Goal: Book appointment/travel/reservation

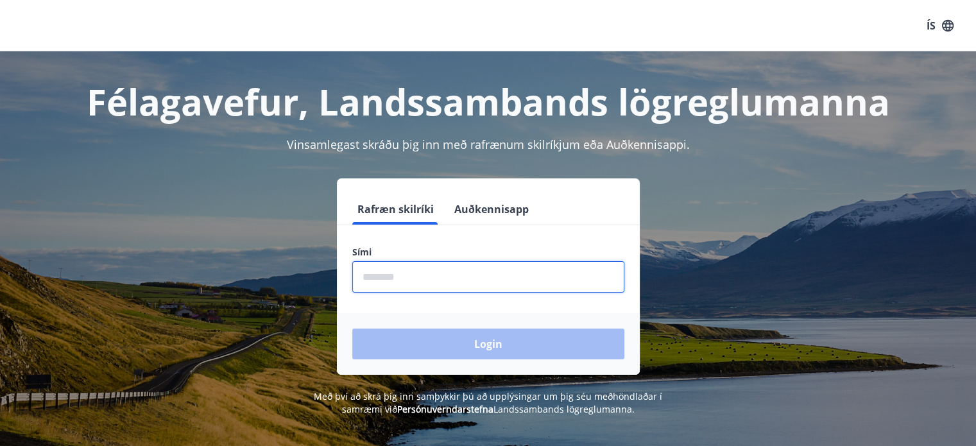
click at [429, 269] on input "phone" at bounding box center [488, 276] width 272 height 31
type input "********"
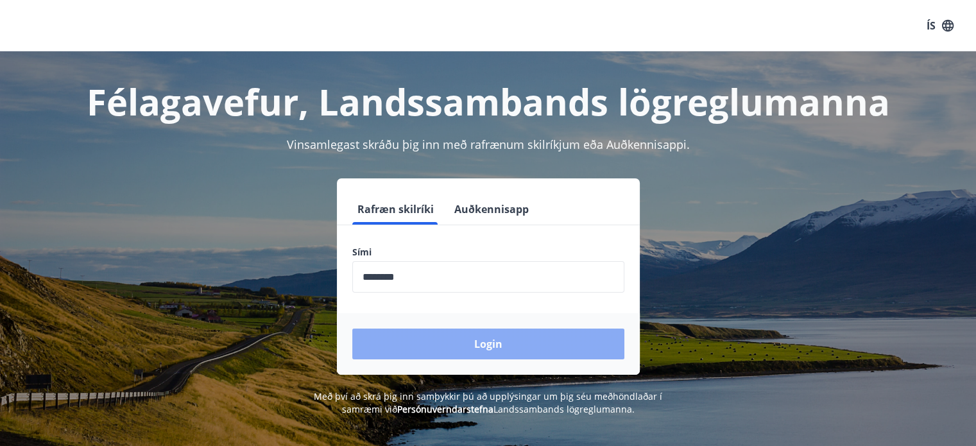
click at [460, 350] on button "Login" at bounding box center [488, 344] width 272 height 31
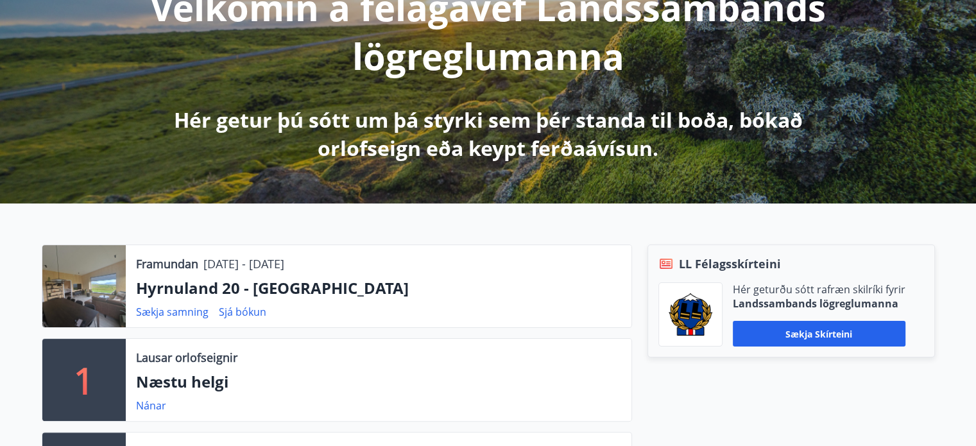
scroll to position [204, 0]
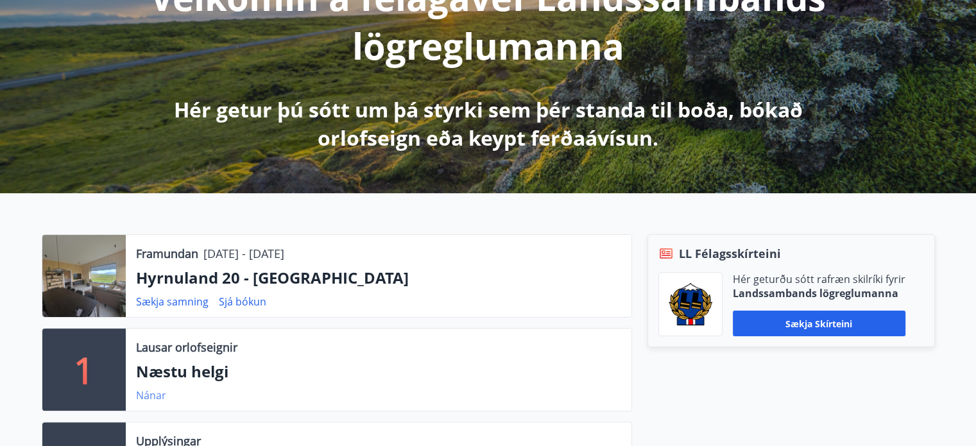
click at [150, 392] on link "Nánar" at bounding box center [151, 395] width 30 height 14
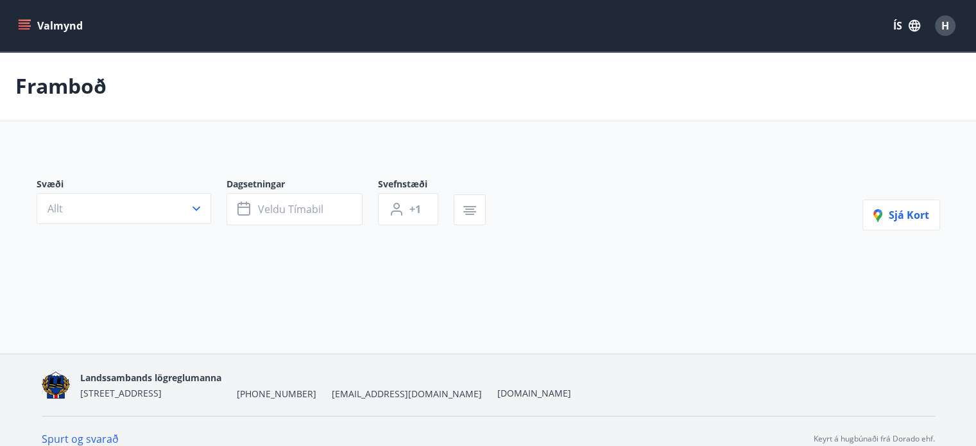
type input "*"
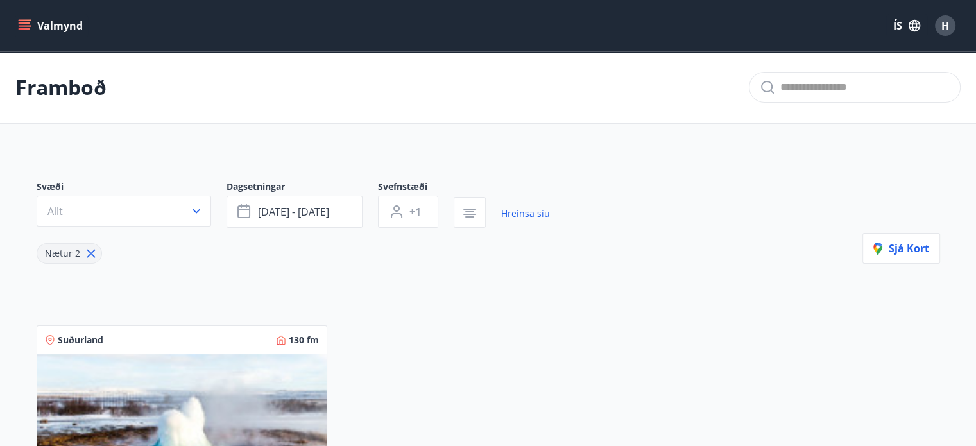
scroll to position [253, 0]
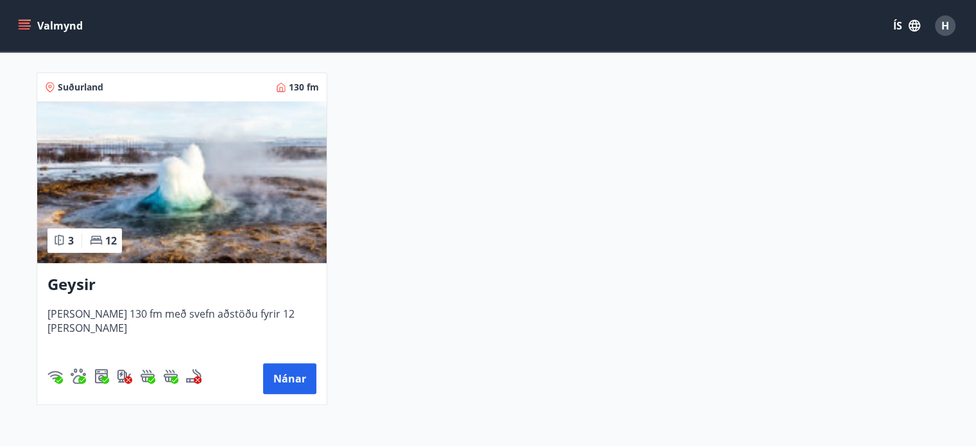
click at [84, 293] on h3 "Geysir" at bounding box center [181, 284] width 269 height 23
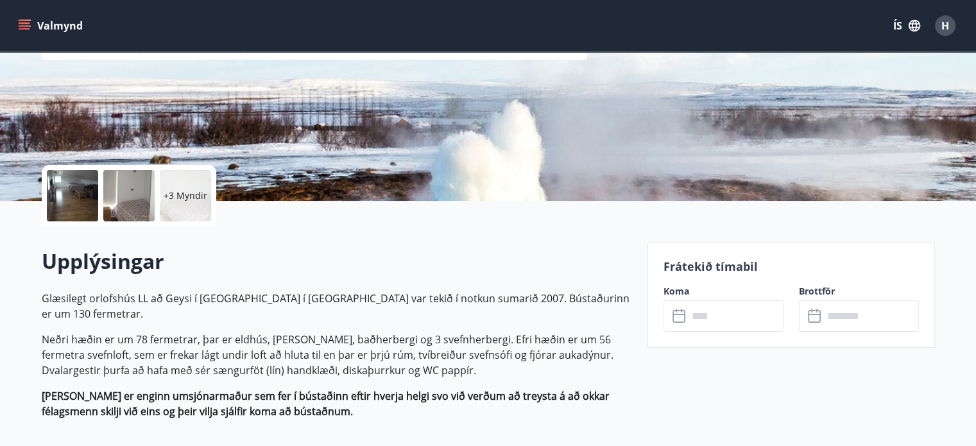
scroll to position [186, 0]
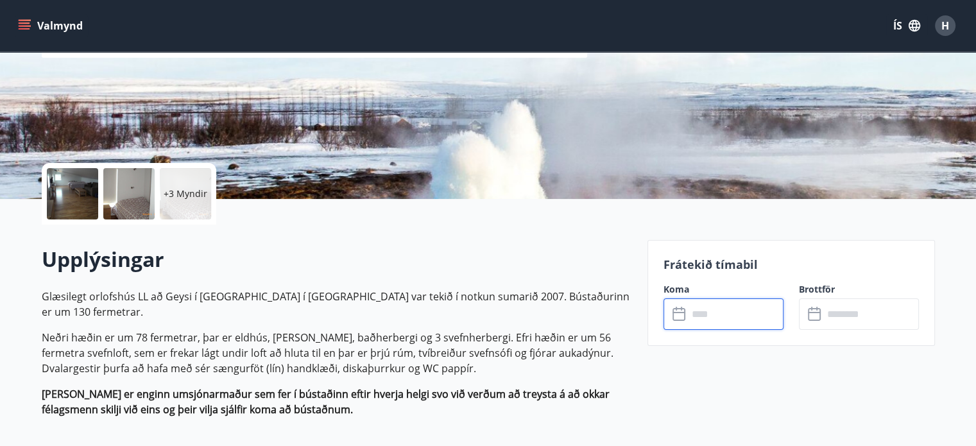
click at [709, 314] on input "text" at bounding box center [736, 313] width 96 height 31
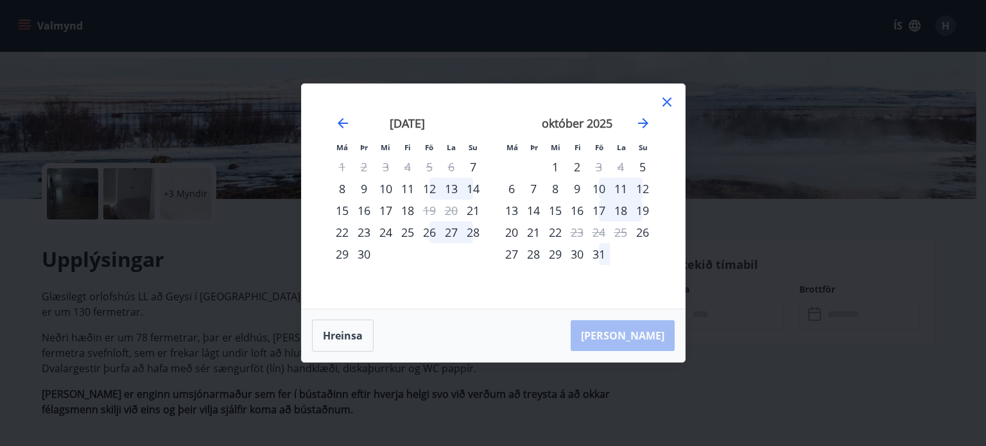
click at [429, 188] on div "12" at bounding box center [429, 189] width 22 height 22
click at [474, 187] on div "14" at bounding box center [473, 189] width 22 height 22
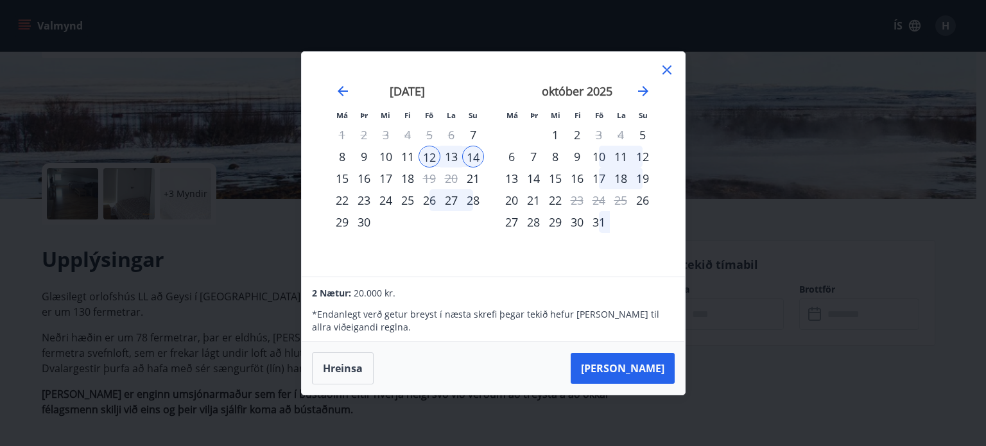
click at [671, 65] on icon at bounding box center [666, 69] width 15 height 15
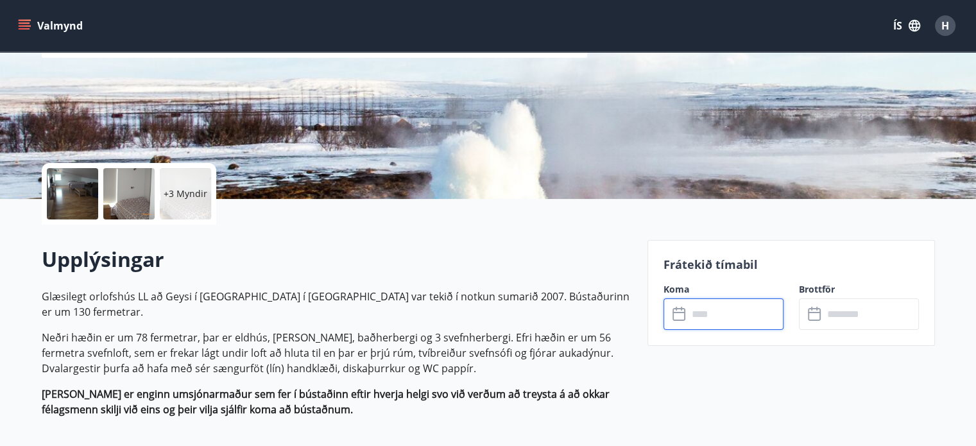
click at [714, 315] on input "text" at bounding box center [736, 313] width 96 height 31
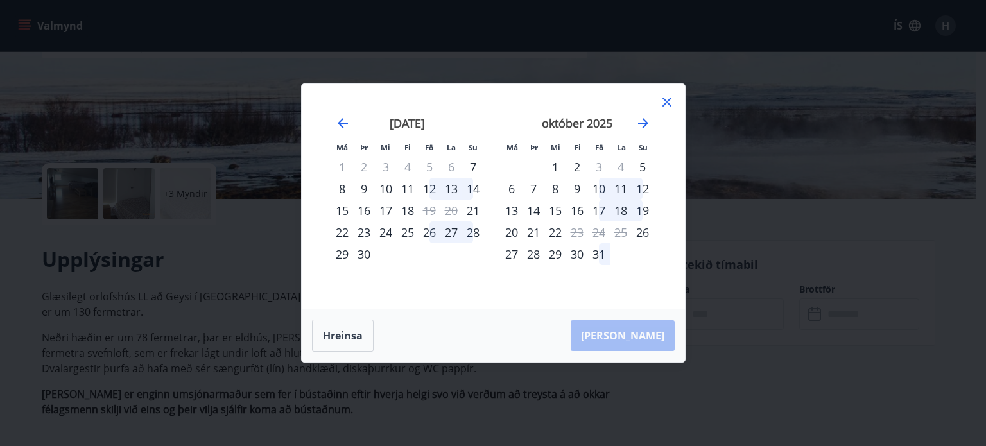
click at [242, 304] on div "Má Þr Mi Fi Fö La Su Má Þr Mi Fi Fö La Su [DATE] 1 2 3 4 5 6 7 8 9 10 11 12 13 …" at bounding box center [493, 223] width 986 height 446
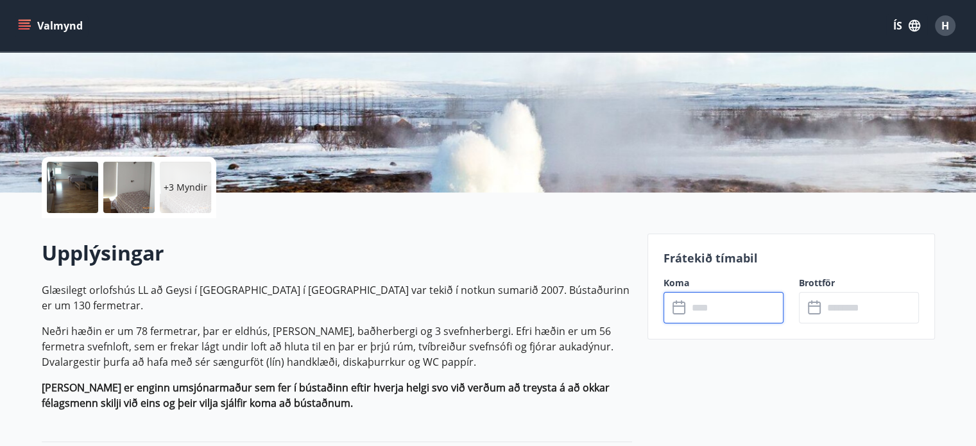
scroll to position [190, 0]
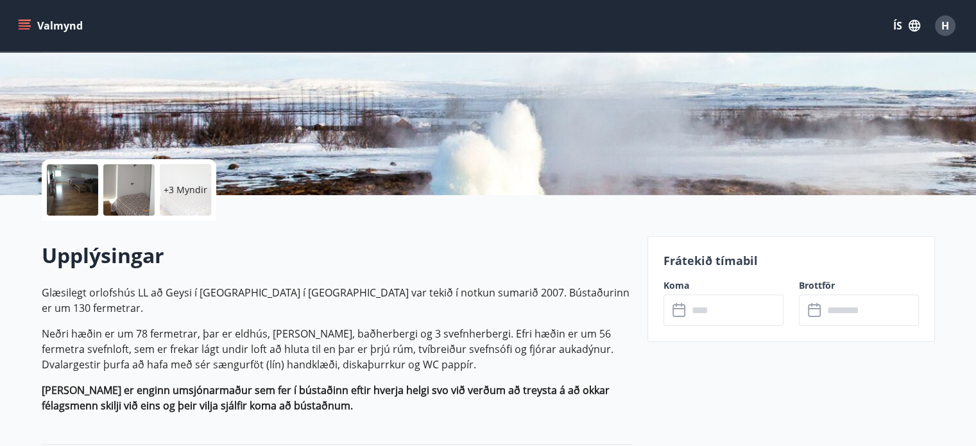
click at [25, 27] on icon "menu" at bounding box center [24, 25] width 13 height 13
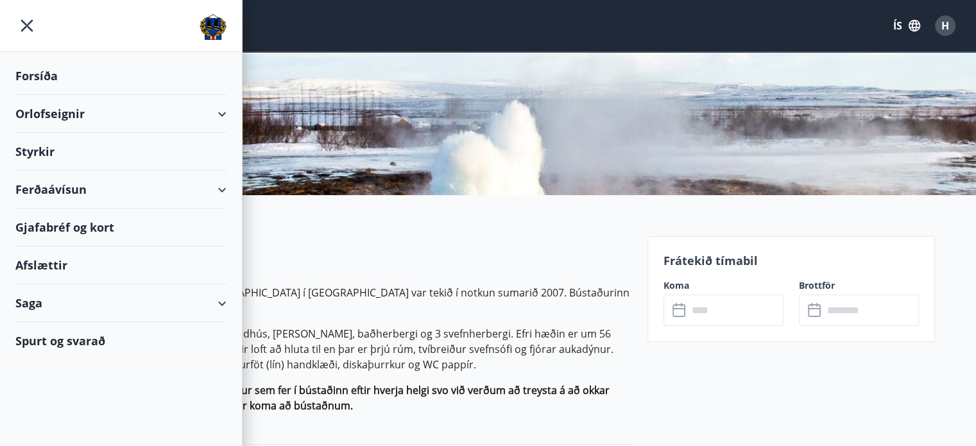
click at [93, 113] on div "Orlofseignir" at bounding box center [120, 114] width 211 height 38
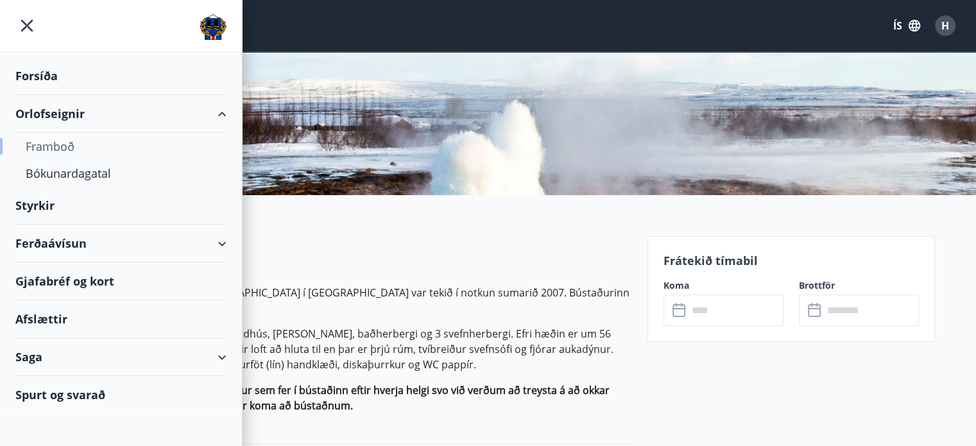
click at [70, 148] on div "Framboð" at bounding box center [121, 146] width 191 height 27
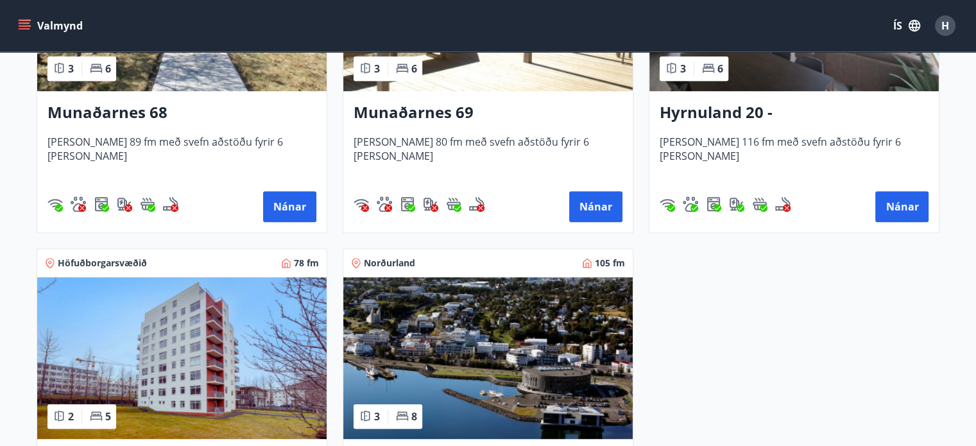
click at [526, 332] on img at bounding box center [487, 358] width 289 height 162
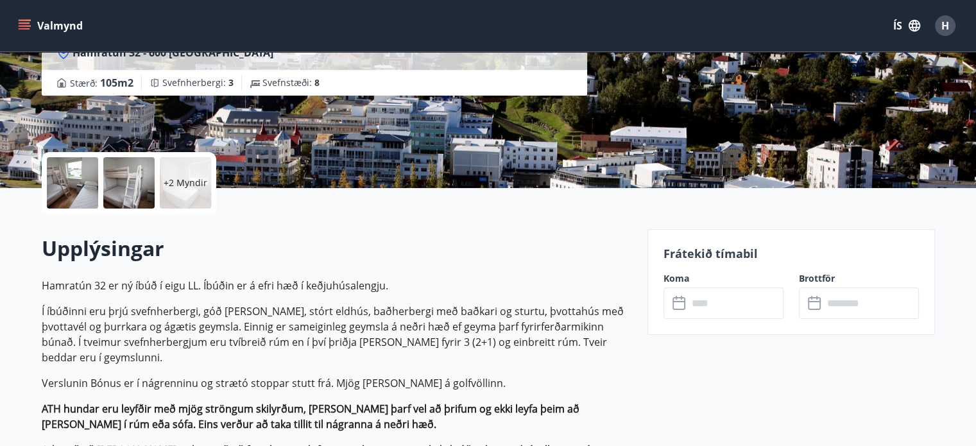
scroll to position [213, 0]
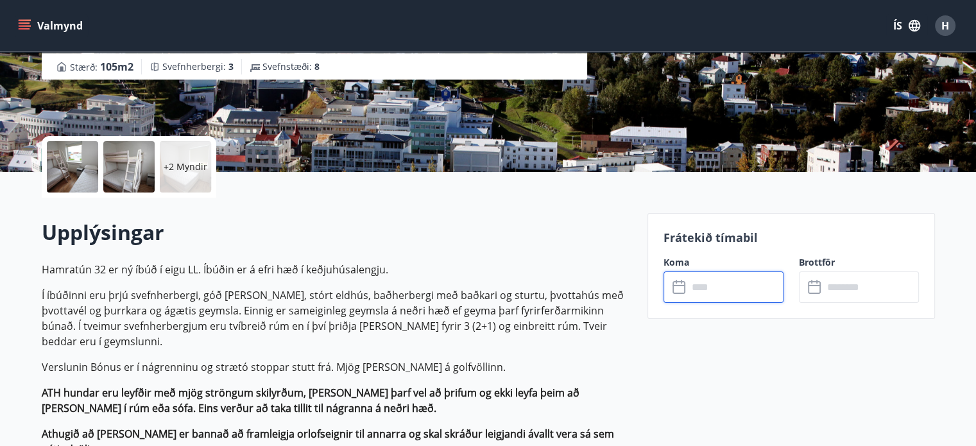
click at [716, 290] on input "text" at bounding box center [736, 286] width 96 height 31
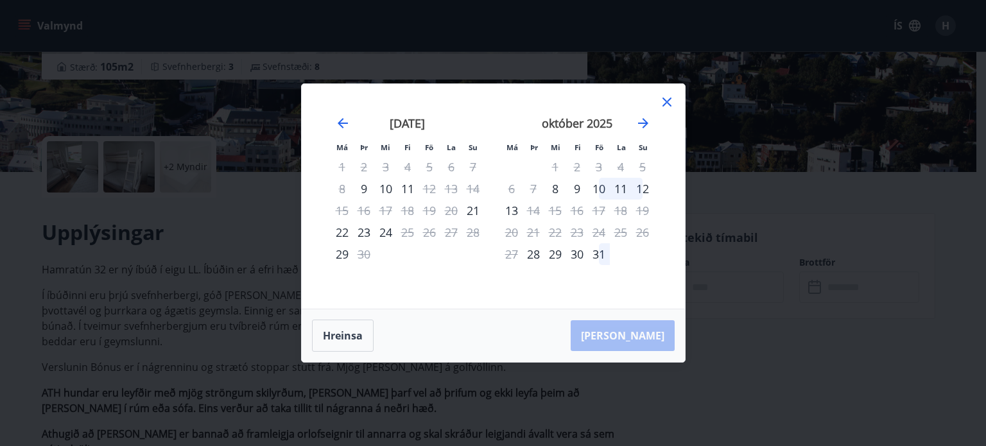
click at [643, 115] on div "október 2025" at bounding box center [577, 127] width 153 height 56
click at [642, 128] on icon "Move forward to switch to the next month." at bounding box center [642, 123] width 15 height 15
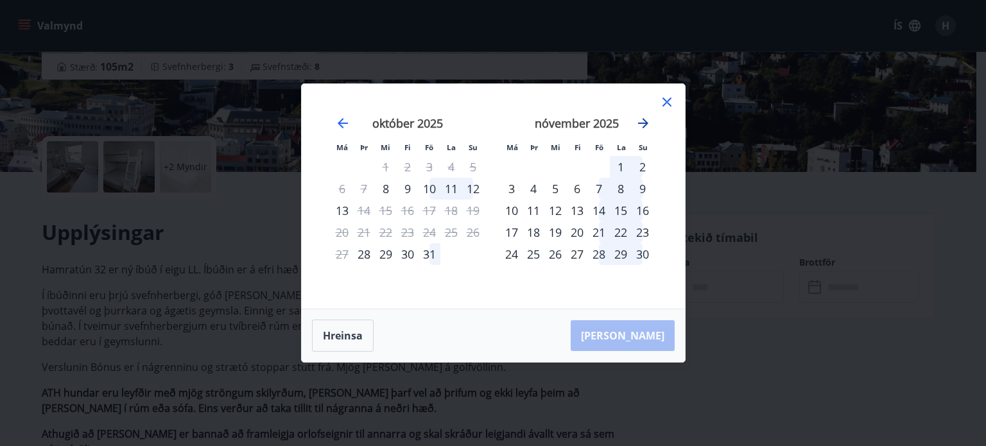
click at [642, 128] on icon "Move forward to switch to the next month." at bounding box center [642, 123] width 15 height 15
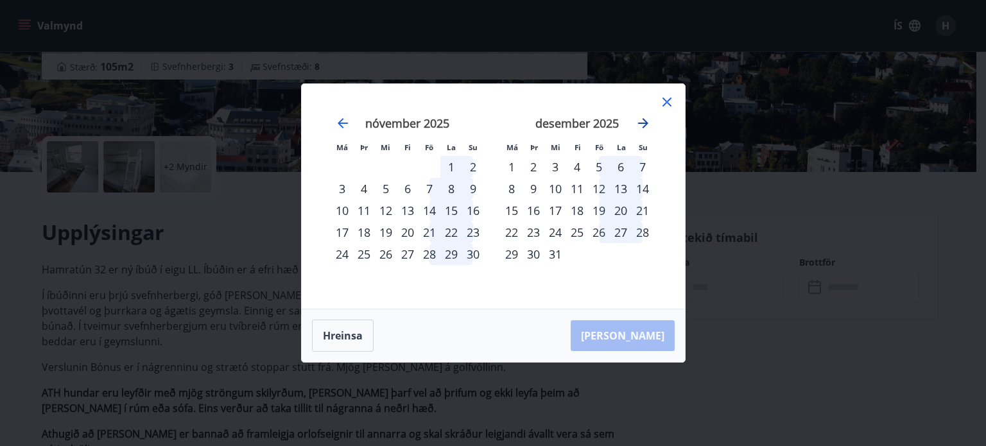
click at [642, 123] on icon "Move forward to switch to the next month." at bounding box center [642, 123] width 15 height 15
click at [664, 102] on icon at bounding box center [666, 101] width 15 height 15
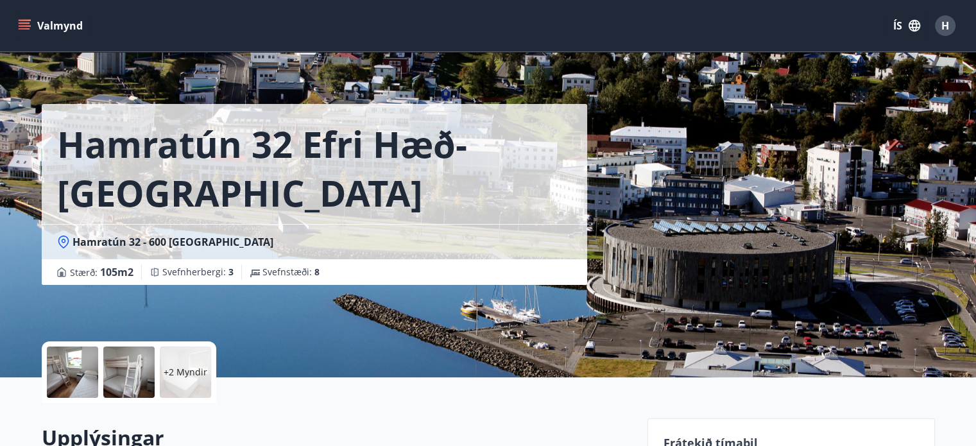
scroll to position [0, 0]
